Goal: Information Seeking & Learning: Understand process/instructions

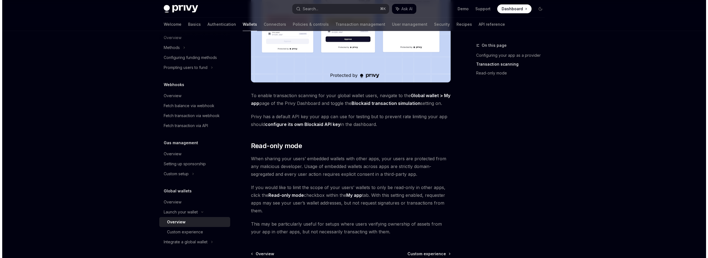
scroll to position [390, 0]
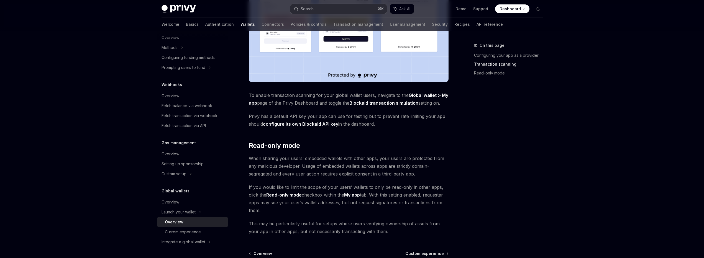
click at [334, 6] on button "Search... ⌘ K" at bounding box center [338, 9] width 97 height 10
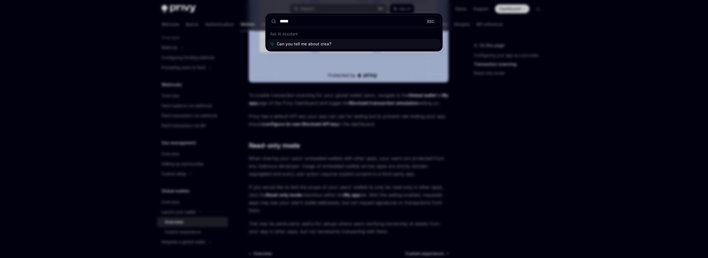
type input "******"
type textarea "*"
type input "**********"
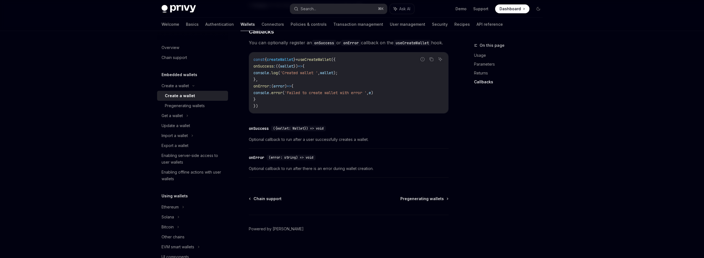
scroll to position [392, 0]
click at [419, 202] on span "Pregenerating wallets" at bounding box center [422, 199] width 44 height 6
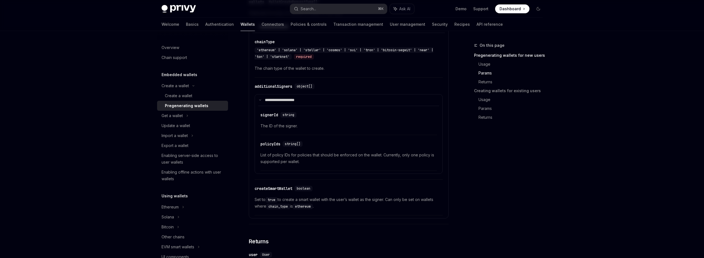
scroll to position [385, 0]
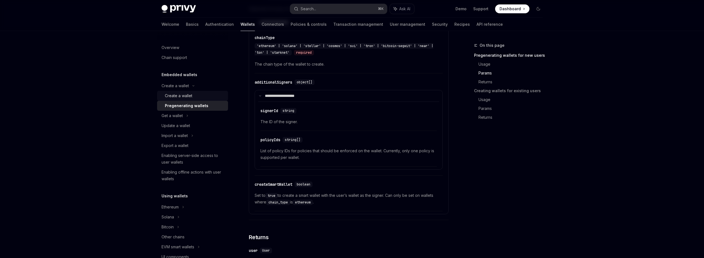
click at [184, 99] on div "Create a wallet" at bounding box center [178, 96] width 27 height 7
type textarea "*"
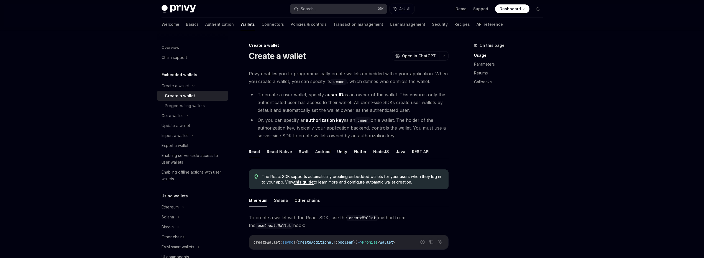
click at [341, 6] on button "Search... ⌘ K" at bounding box center [338, 9] width 97 height 10
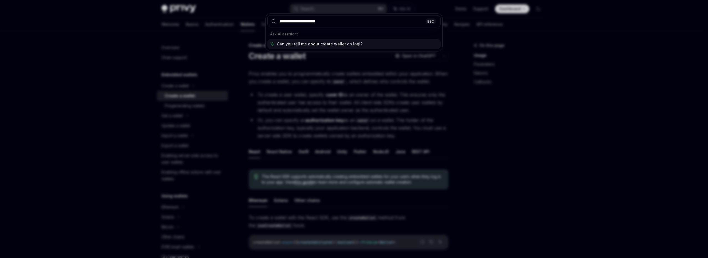
type input "**********"
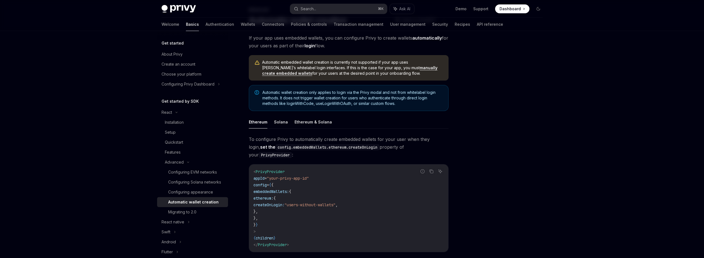
scroll to position [36, 0]
drag, startPoint x: 278, startPoint y: 210, endPoint x: 246, endPoint y: 185, distance: 40.5
click at [246, 185] on div "Advanced Automatic wallet creation OpenAI Open in ChatGPT OpenAI Open in ChatGP…" at bounding box center [297, 203] width 306 height 394
copy code "embeddedWallets: { ethereum: { createOnLogin: "users-without-wallets" , }, },"
click at [288, 215] on code "< PrivyProvider appId = "your-privy-app-id" config = { { embeddedWallets: { eth…" at bounding box center [349, 208] width 190 height 80
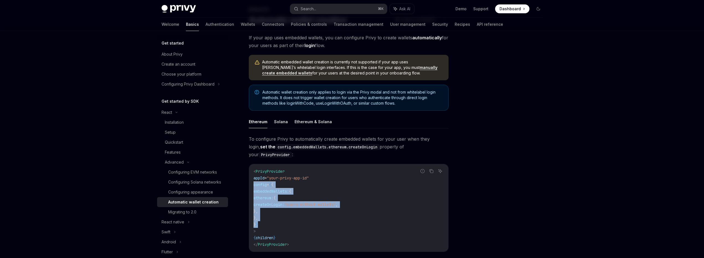
drag, startPoint x: 279, startPoint y: 219, endPoint x: 242, endPoint y: 176, distance: 56.4
click at [242, 176] on div "Advanced Automatic wallet creation OpenAI Open in ChatGPT OpenAI Open in ChatGP…" at bounding box center [297, 203] width 306 height 394
copy code "config = { { embeddedWallets: { ethereum: { createOnLogin: "users-without-walle…"
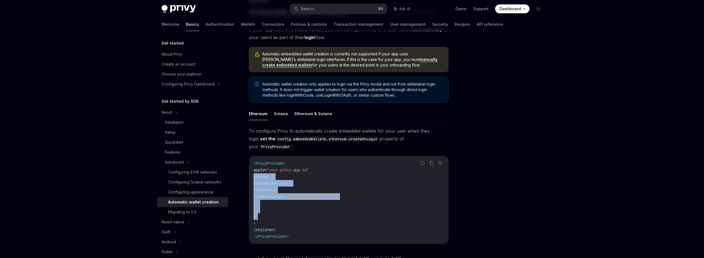
scroll to position [24, 0]
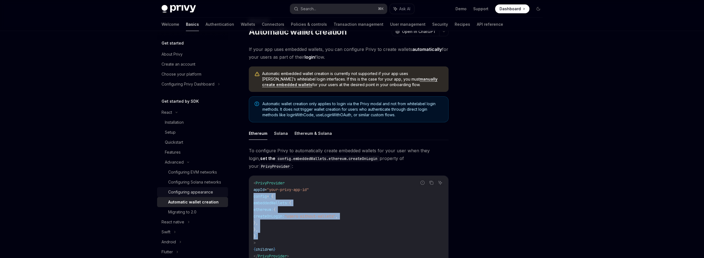
click at [201, 196] on div "Configuring appearance" at bounding box center [190, 192] width 45 height 7
type textarea "*"
